Goal: Check status

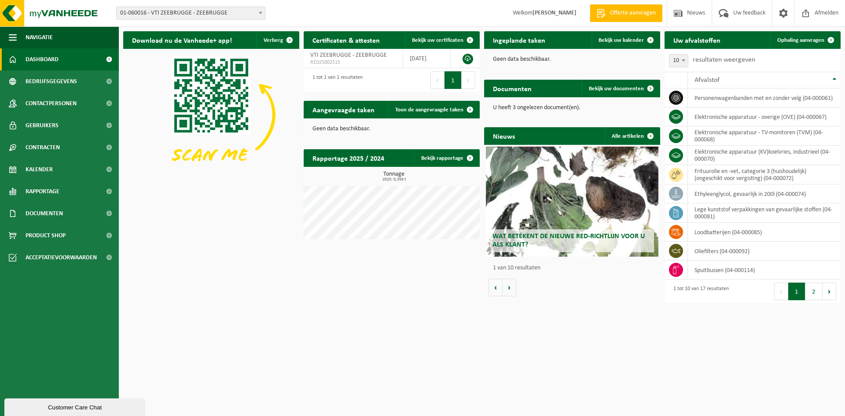
click at [257, 16] on span at bounding box center [260, 12] width 9 height 11
select select "136250"
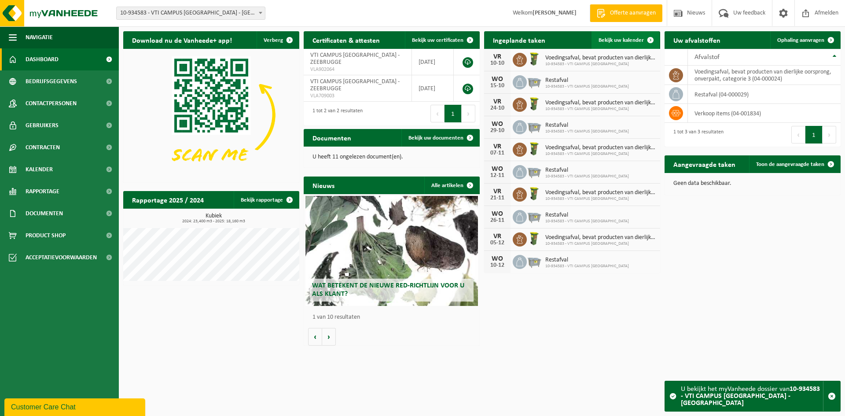
click at [619, 41] on span "Bekijk uw kalender" at bounding box center [620, 40] width 45 height 6
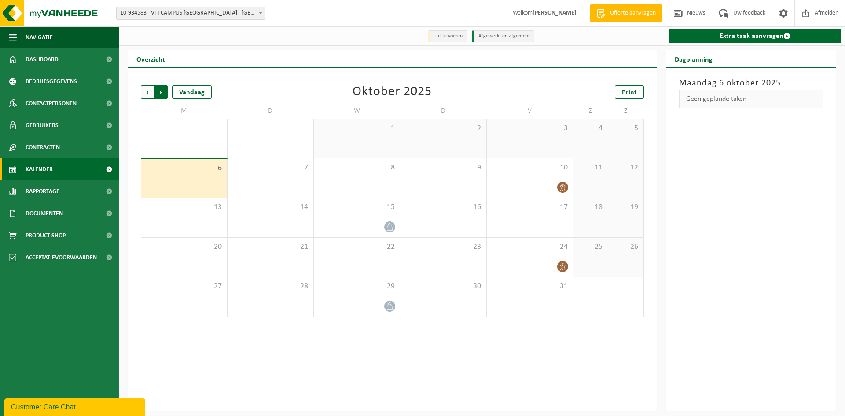
click at [146, 95] on span "Vorige" at bounding box center [147, 91] width 13 height 13
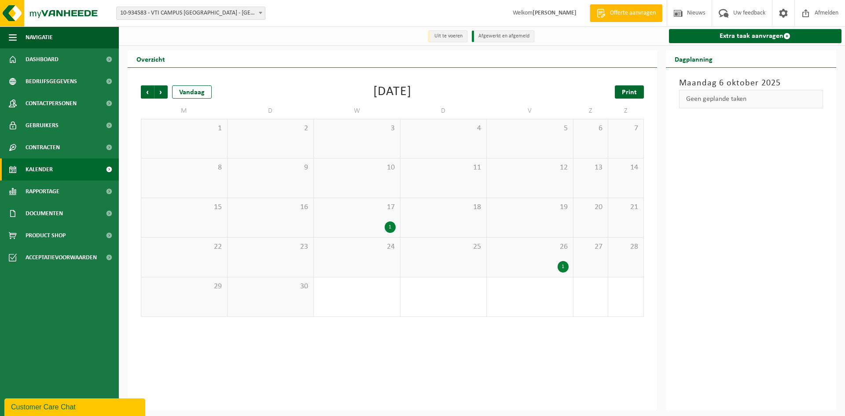
click at [628, 95] on span "Print" at bounding box center [629, 92] width 15 height 7
